Goal: Ask a question: Seek information or help from site administrators or community

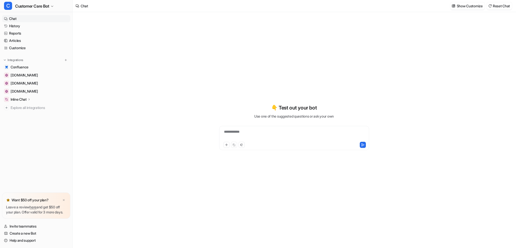
type textarea "**********"
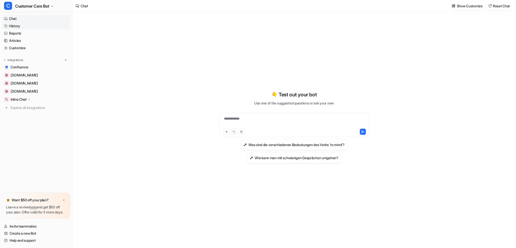
click at [16, 25] on link "History" at bounding box center [36, 25] width 68 height 7
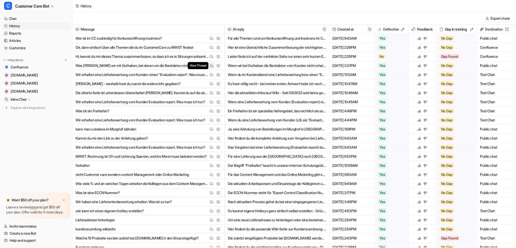
click at [210, 66] on img at bounding box center [212, 66] width 4 height 4
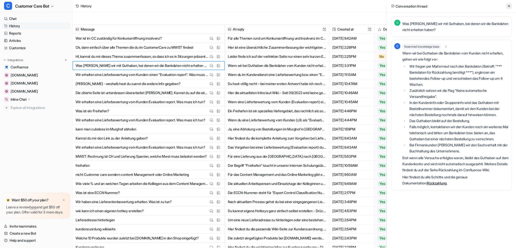
click at [510, 7] on icon at bounding box center [509, 6] width 4 height 4
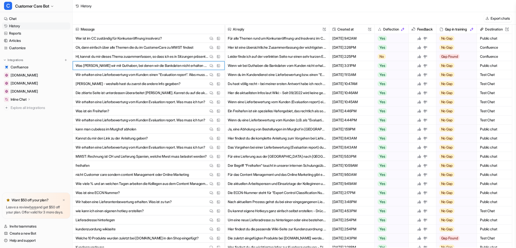
click at [419, 66] on icon at bounding box center [419, 66] width 4 height 4
click at [211, 56] on img at bounding box center [212, 57] width 4 height 4
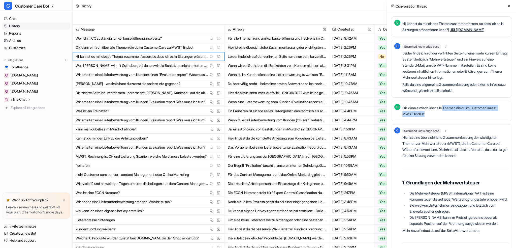
drag, startPoint x: 445, startPoint y: 113, endPoint x: 450, endPoint y: 120, distance: 8.0
click at [450, 117] on p "Ok, dann einfach über alle Themen die du im CustomerCare zu MWST findest" at bounding box center [455, 111] width 106 height 12
click at [438, 113] on p "Ok, dann einfach über alle Themen die du im CustomerCare zu MWST findest" at bounding box center [455, 111] width 106 height 12
drag, startPoint x: 438, startPoint y: 113, endPoint x: 442, endPoint y: 118, distance: 6.1
click at [442, 117] on p "Ok, dann einfach über alle Themen die du im CustomerCare zu MWST findest" at bounding box center [455, 111] width 106 height 12
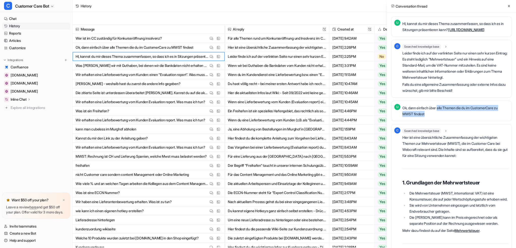
copy p "alle Themen die du im CustomerCare zu MWST findest"
click at [508, 6] on icon at bounding box center [509, 6] width 4 height 4
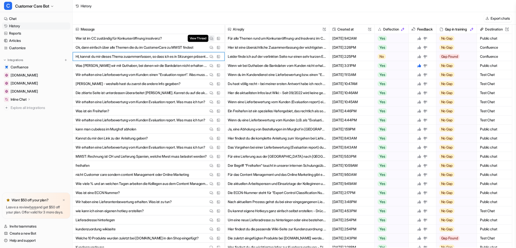
click at [211, 39] on img at bounding box center [212, 39] width 4 height 4
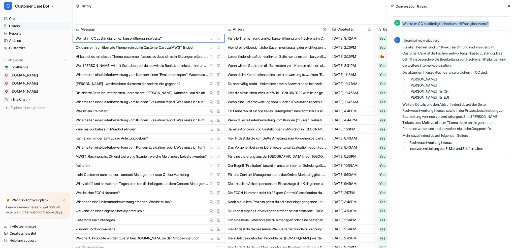
drag, startPoint x: 403, startPoint y: 23, endPoint x: 497, endPoint y: 23, distance: 94.0
click at [497, 23] on div "U Wer ist im CC zuständig für Konkurseröffnung insolvenz?" at bounding box center [451, 23] width 121 height 14
copy p "Wer ist im CC zuständig für Konkurseröffnung insolvenz?"
click at [510, 7] on icon at bounding box center [509, 6] width 4 height 4
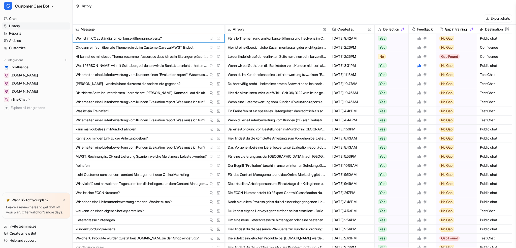
click at [418, 38] on icon at bounding box center [419, 39] width 4 height 4
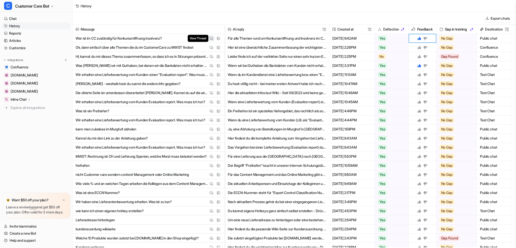
click at [210, 37] on img at bounding box center [212, 39] width 4 height 4
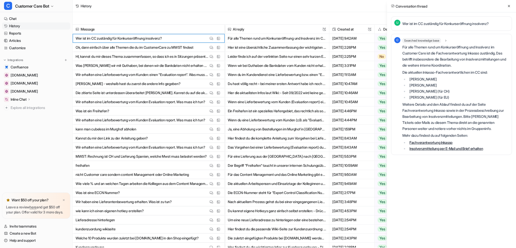
click at [427, 142] on link "Fachverantwortung Inkasso" at bounding box center [430, 142] width 43 height 4
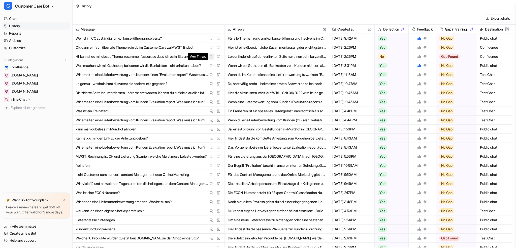
click at [209, 54] on button "View Thread" at bounding box center [211, 56] width 6 height 6
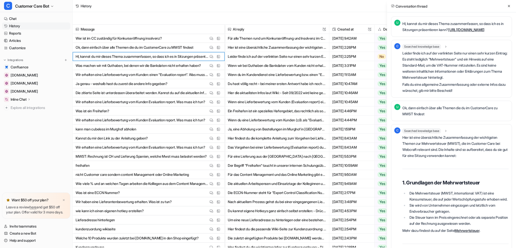
click at [448, 32] on link "https://webcraft-wiki.atlassian.net/wiki/spaces/AA/pages/9757970469/Mehrwertste…" at bounding box center [466, 29] width 36 height 4
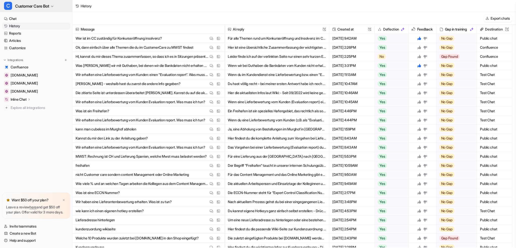
click at [39, 7] on span "Customer Care Bot" at bounding box center [32, 6] width 34 height 7
click at [31, 20] on div "W Webcraft Bot" at bounding box center [20, 19] width 26 height 5
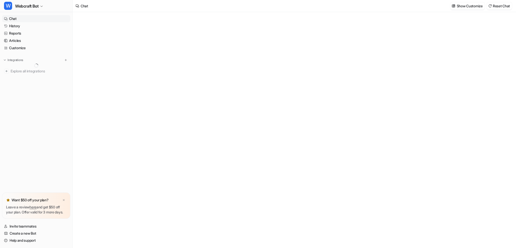
type textarea "**********"
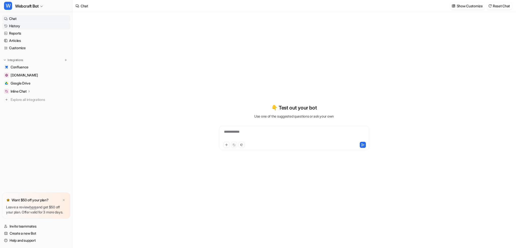
click at [22, 26] on link "History" at bounding box center [36, 25] width 68 height 7
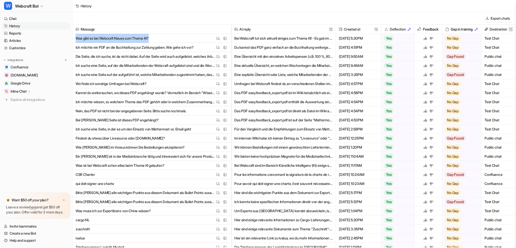
drag, startPoint x: 76, startPoint y: 37, endPoint x: 162, endPoint y: 38, distance: 86.9
click at [162, 38] on span "Was gibt es bei Webcraft Neues zum Thema KI? View Thread View Sources" at bounding box center [152, 38] width 154 height 9
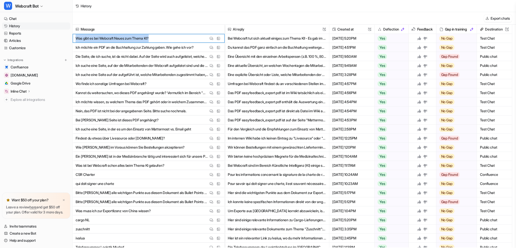
copy p "Was gibt es bei Webcraft Neues zum Thema KI?"
click at [19, 20] on link "Chat" at bounding box center [36, 18] width 68 height 7
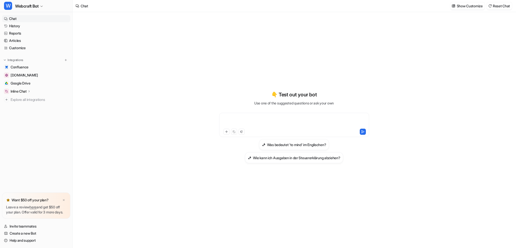
click at [245, 118] on div at bounding box center [293, 122] width 147 height 12
paste div
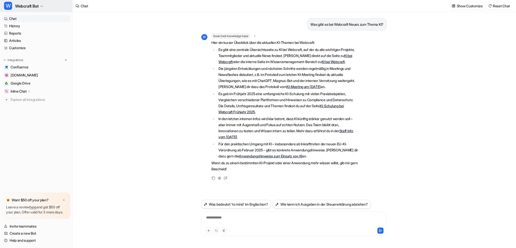
click at [21, 4] on span "Webcraft Bot" at bounding box center [26, 6] width 23 height 7
click at [34, 27] on div "C Customer Care Bot" at bounding box center [25, 27] width 36 height 5
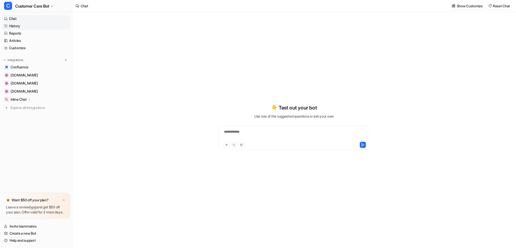
type textarea "**********"
click at [14, 27] on link "History" at bounding box center [36, 25] width 68 height 7
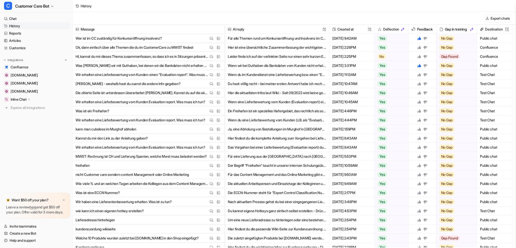
click at [148, 130] on span "kann man cubeless im Murghof abholen View Thread View Sources" at bounding box center [149, 128] width 148 height 9
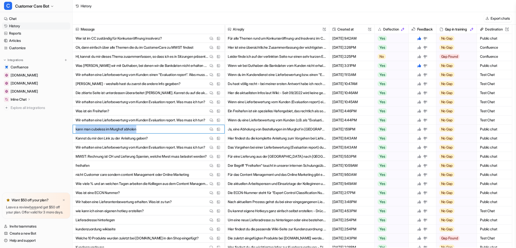
drag, startPoint x: 142, startPoint y: 130, endPoint x: 74, endPoint y: 127, distance: 67.8
click at [74, 127] on div "kann man cubeless im Murghof abholen View Thread View Sources" at bounding box center [149, 128] width 152 height 9
copy p "kann man cubeless im Murghof abholen"
click at [211, 130] on img at bounding box center [212, 129] width 4 height 4
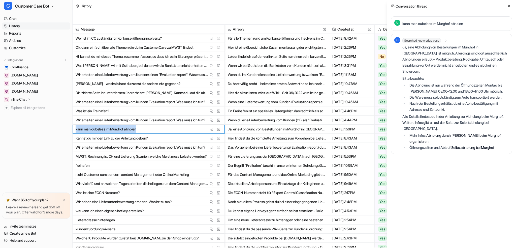
click at [433, 133] on link "Abholung durch [PERSON_NAME] beim Murghof organisieren" at bounding box center [454, 138] width 91 height 10
